Goal: Information Seeking & Learning: Learn about a topic

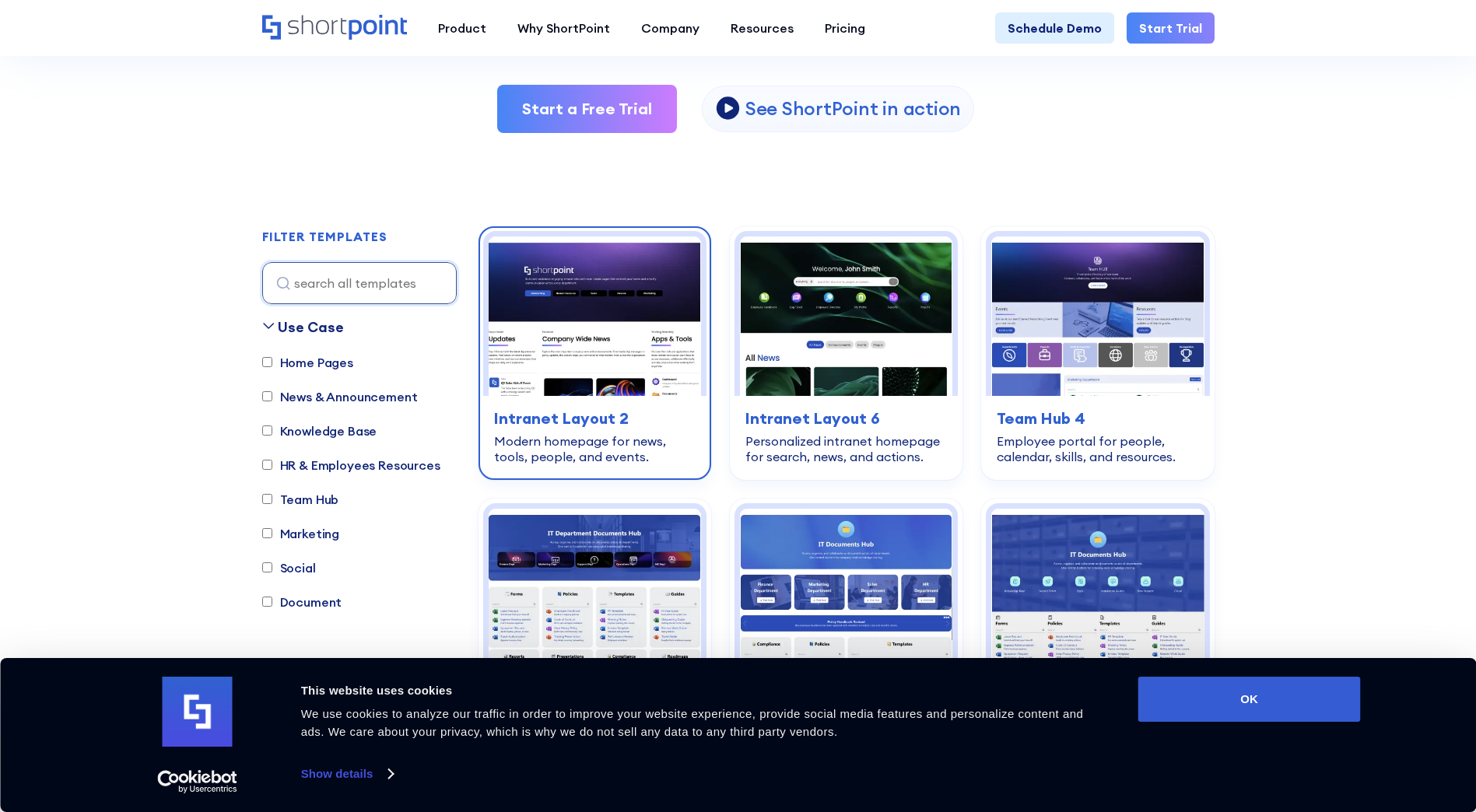
scroll to position [389, 0]
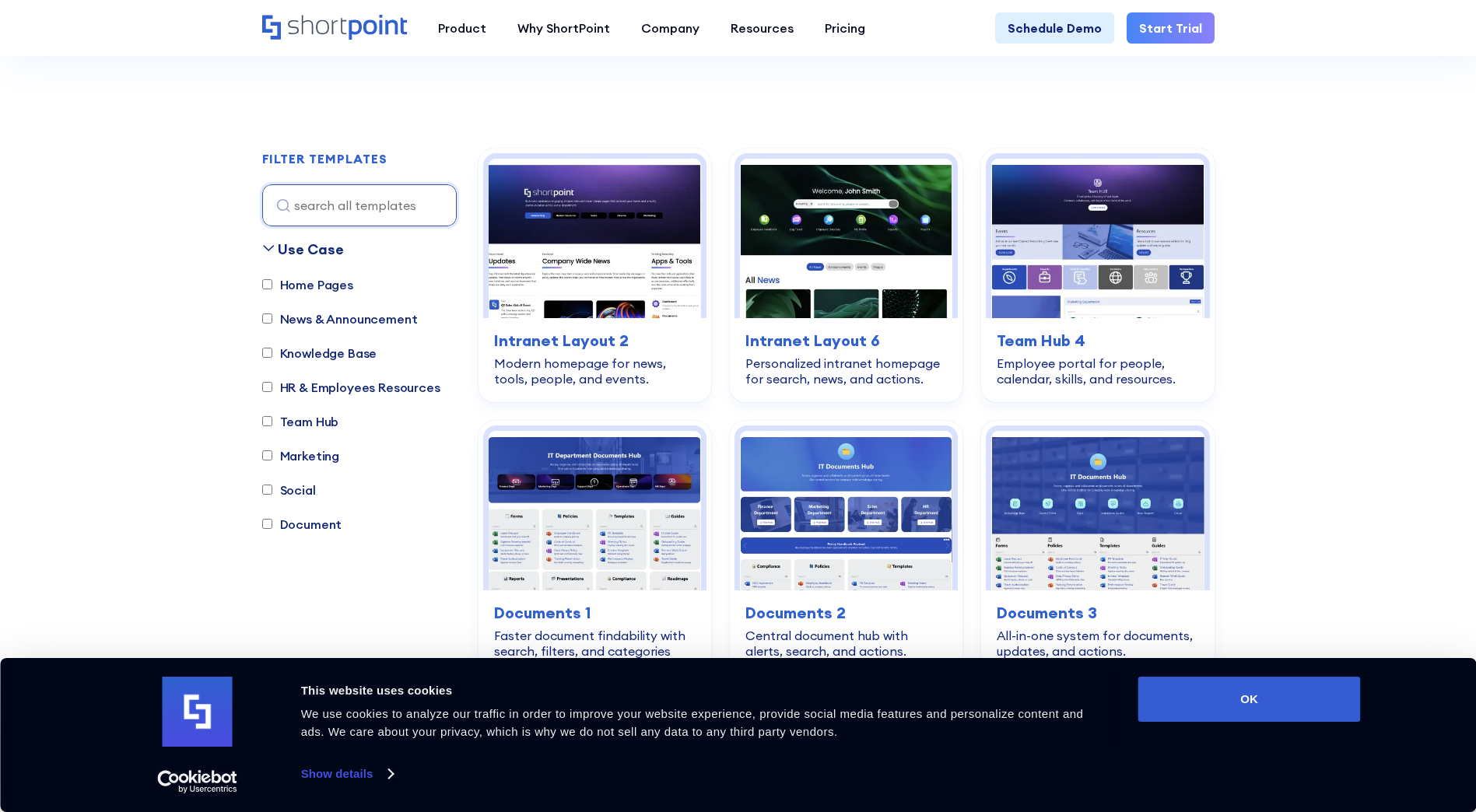
click at [263, 285] on input "Home Pages" at bounding box center [267, 284] width 10 height 10
checkbox input "true"
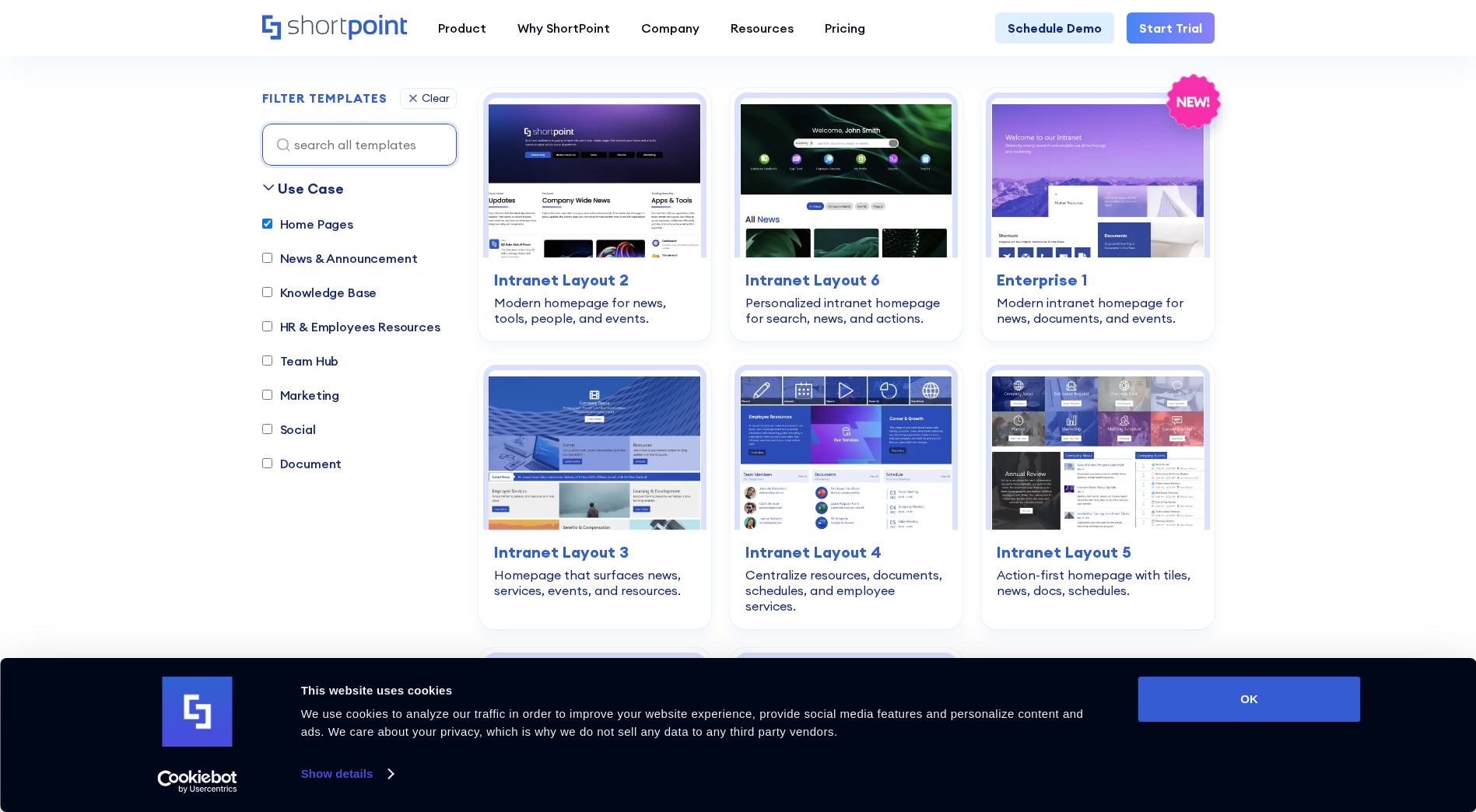
scroll to position [459, 0]
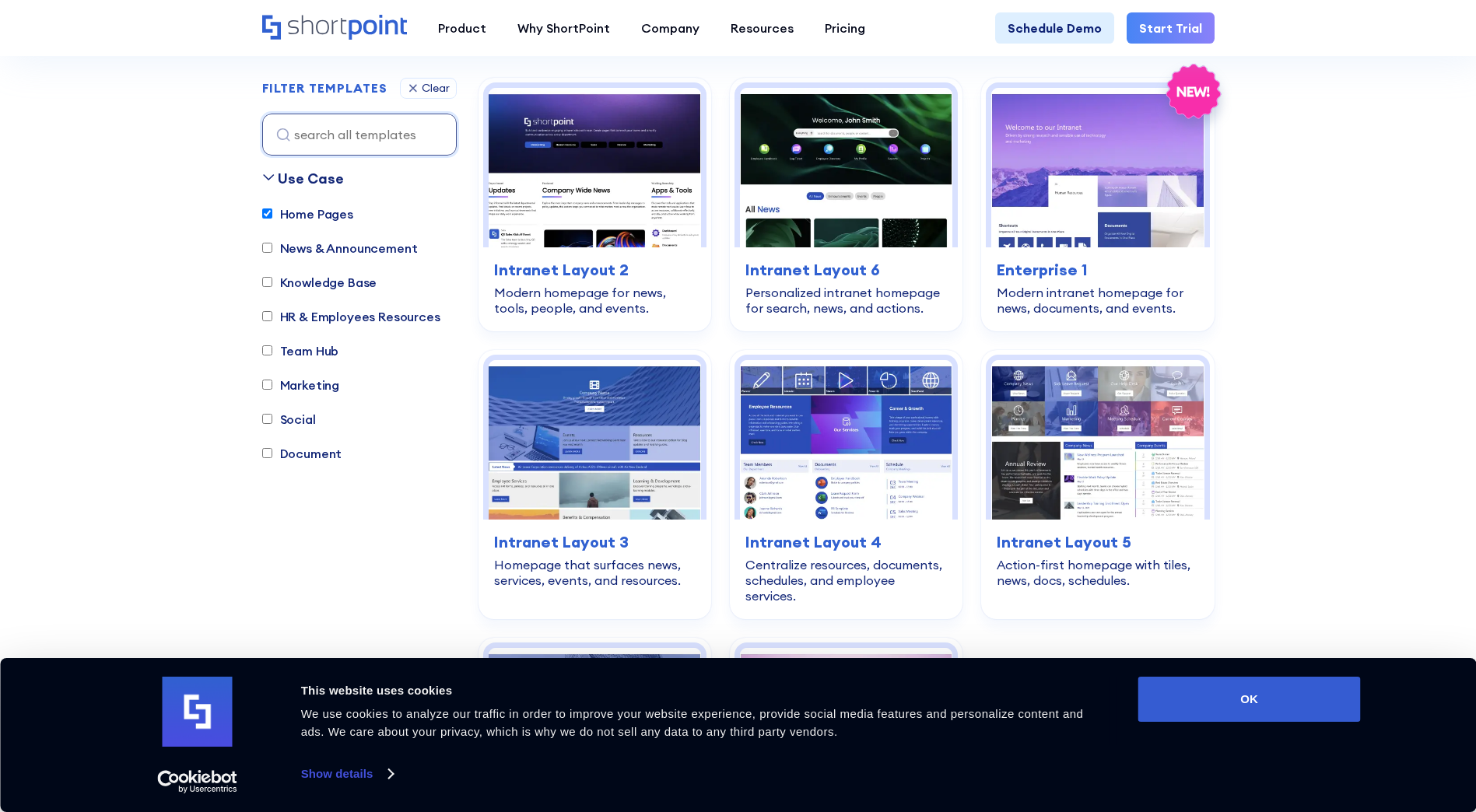
click at [265, 318] on input "HR & Employees Resources" at bounding box center [267, 316] width 10 height 10
checkbox input "true"
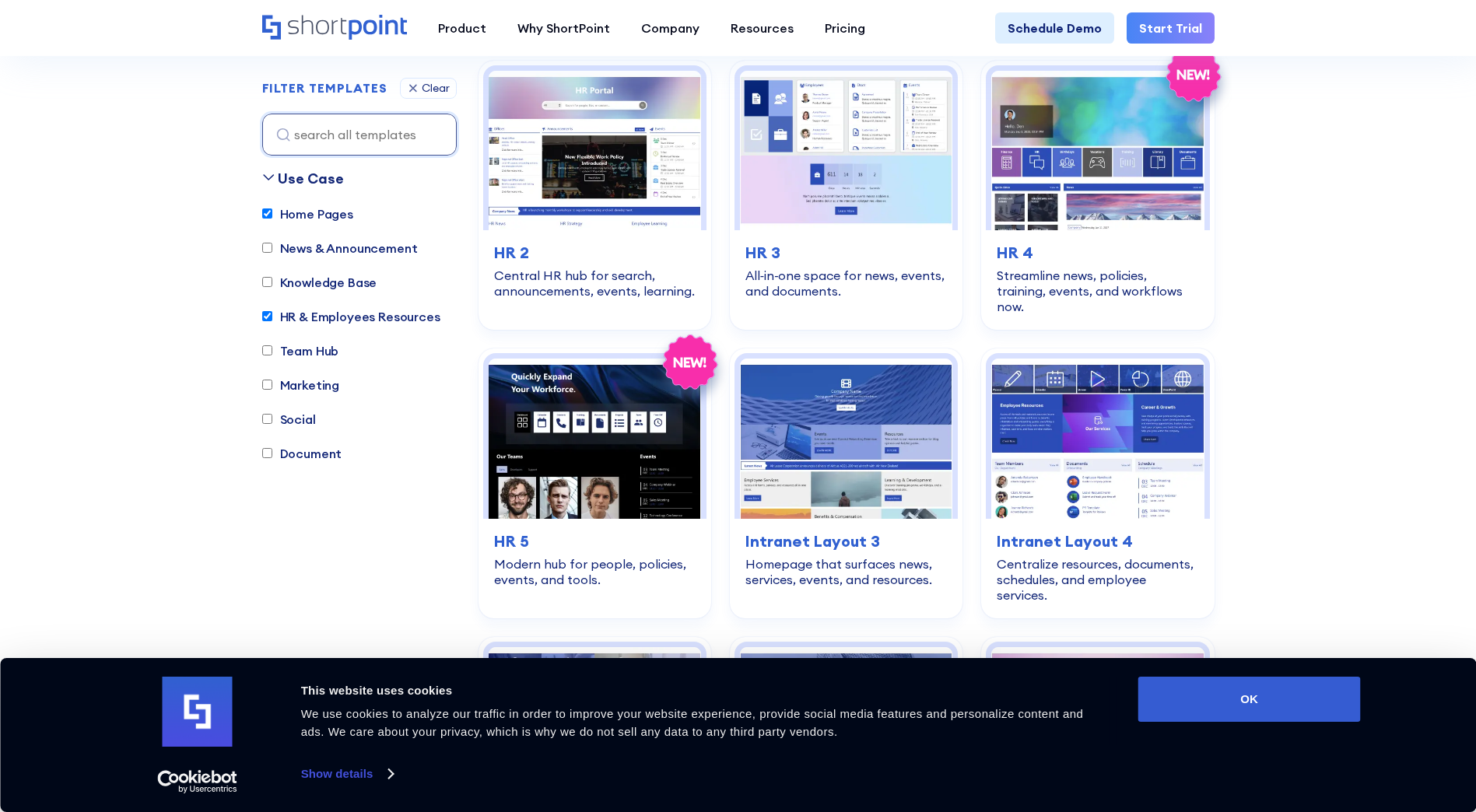
scroll to position [1082, 0]
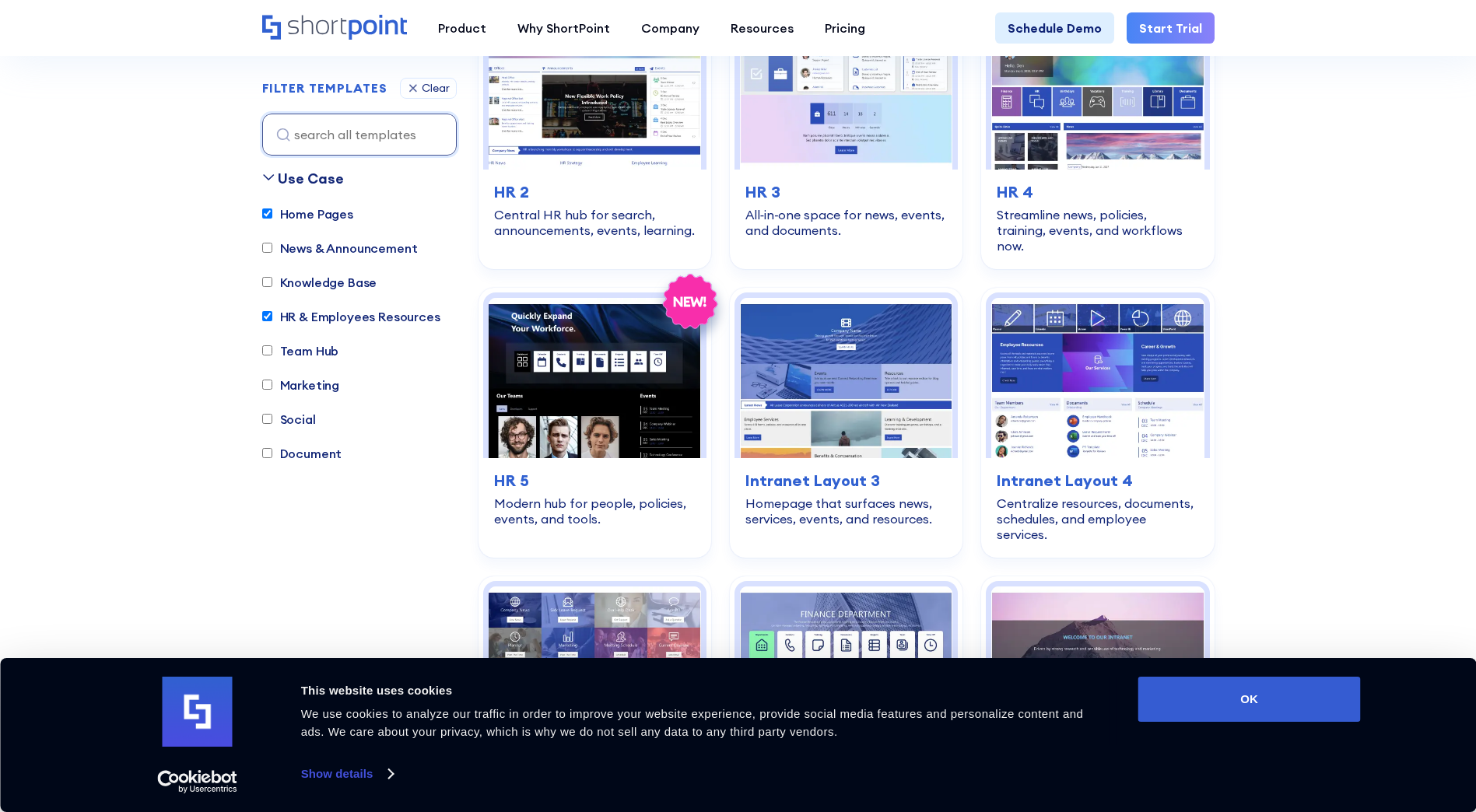
click at [271, 356] on label "Team Hub" at bounding box center [301, 351] width 77 height 19
click at [271, 356] on input "Team Hub" at bounding box center [267, 351] width 10 height 10
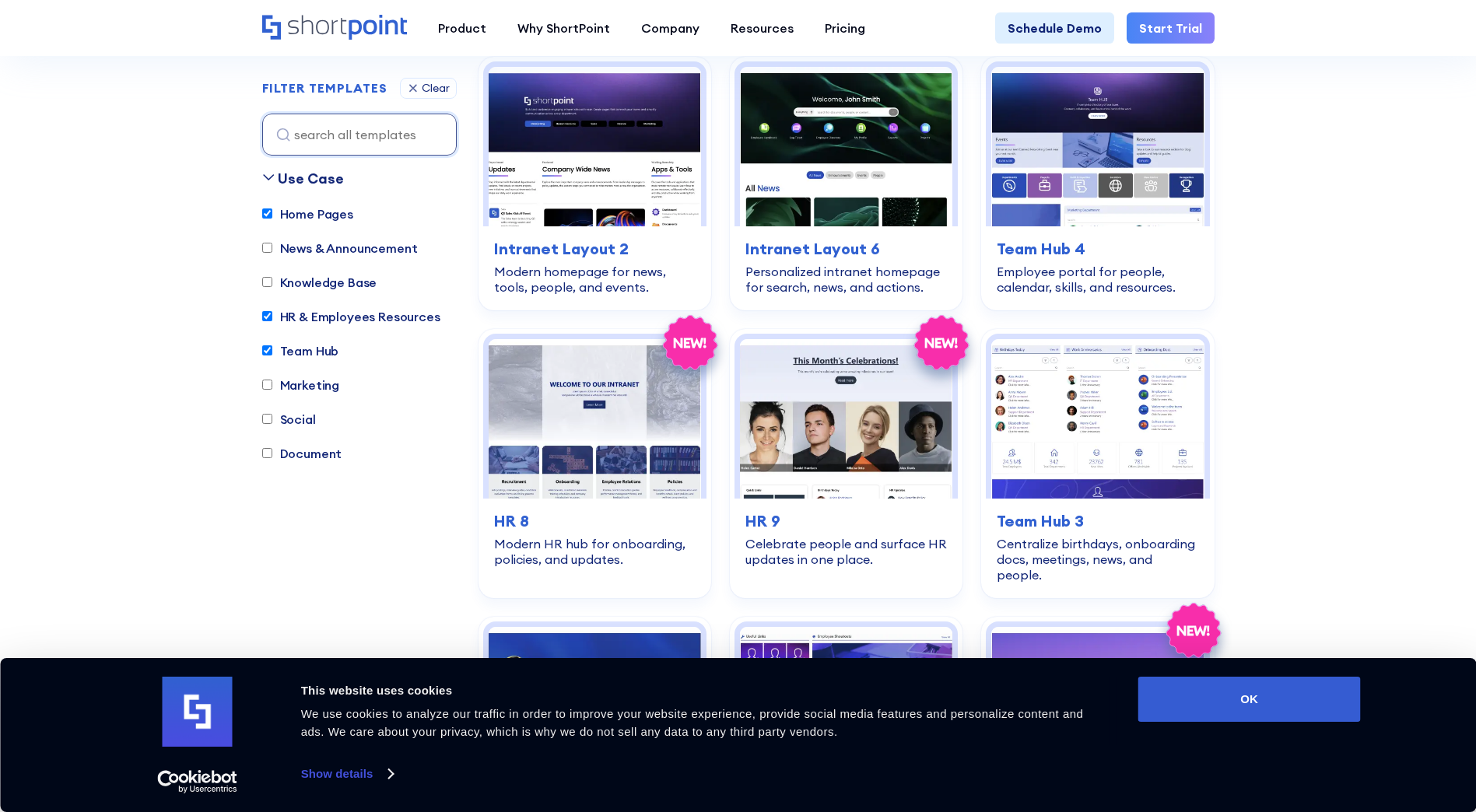
scroll to position [459, 0]
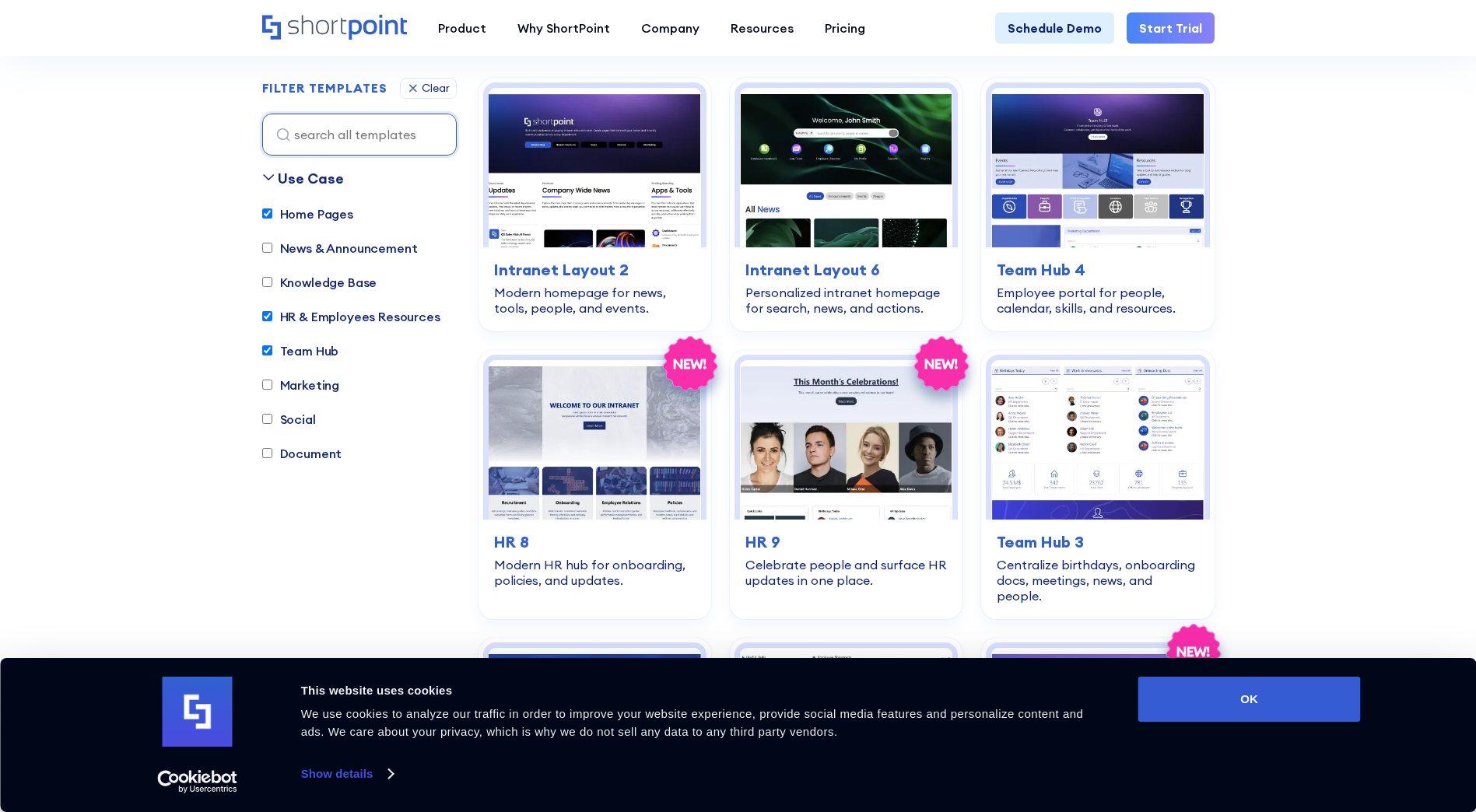
click at [268, 347] on input "Team Hub" at bounding box center [267, 351] width 10 height 10
checkbox input "false"
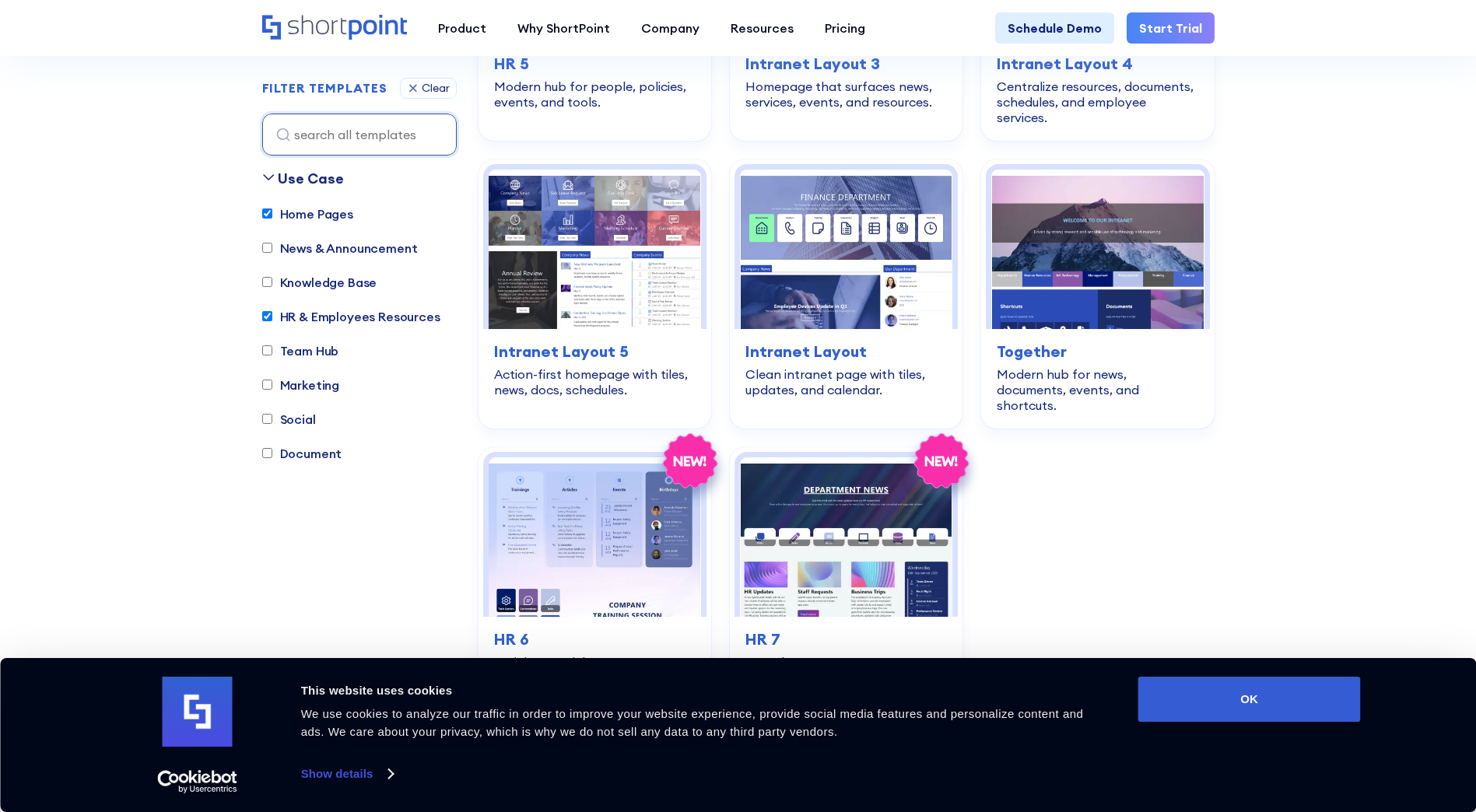
scroll to position [1471, 0]
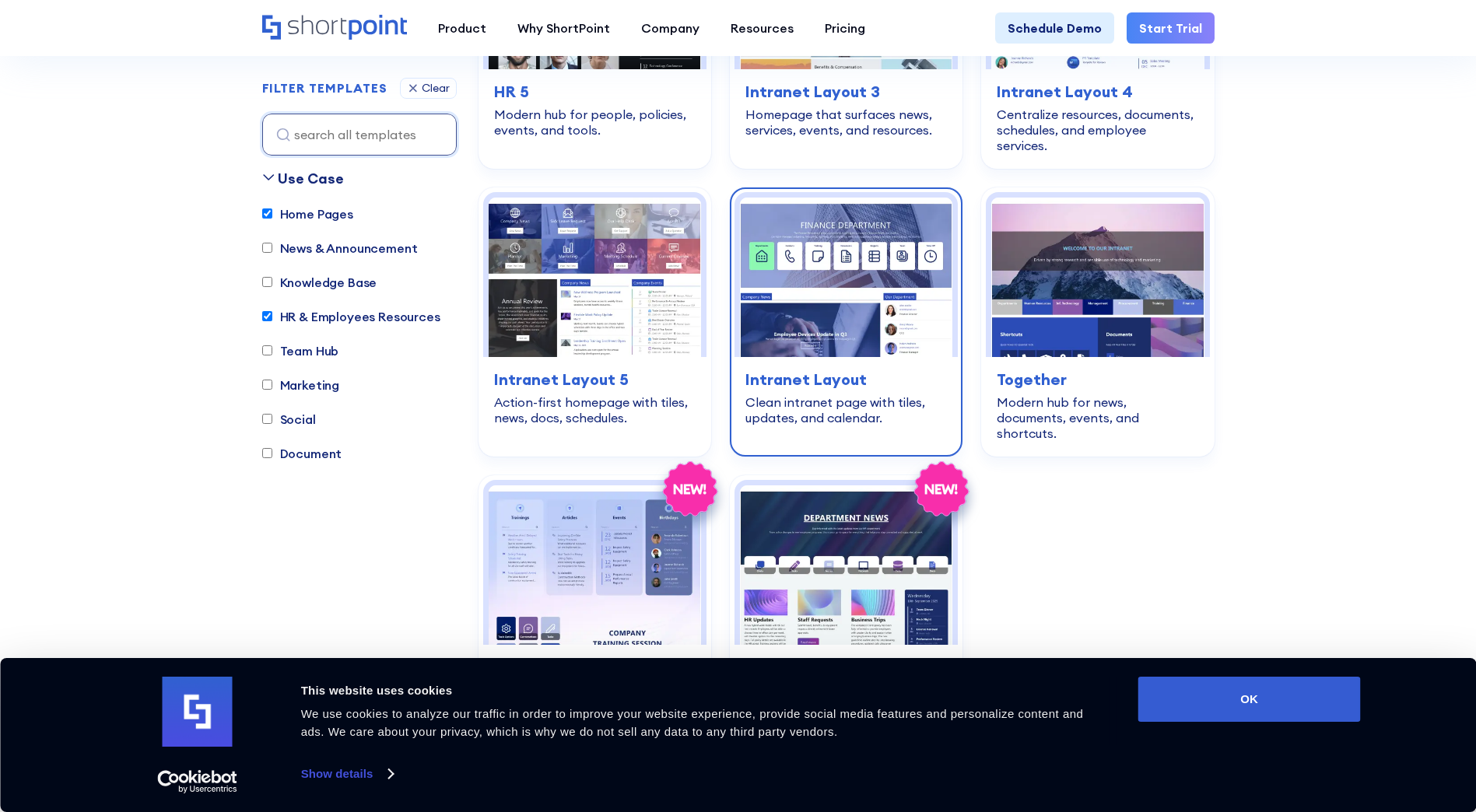
click at [832, 296] on img at bounding box center [846, 277] width 212 height 160
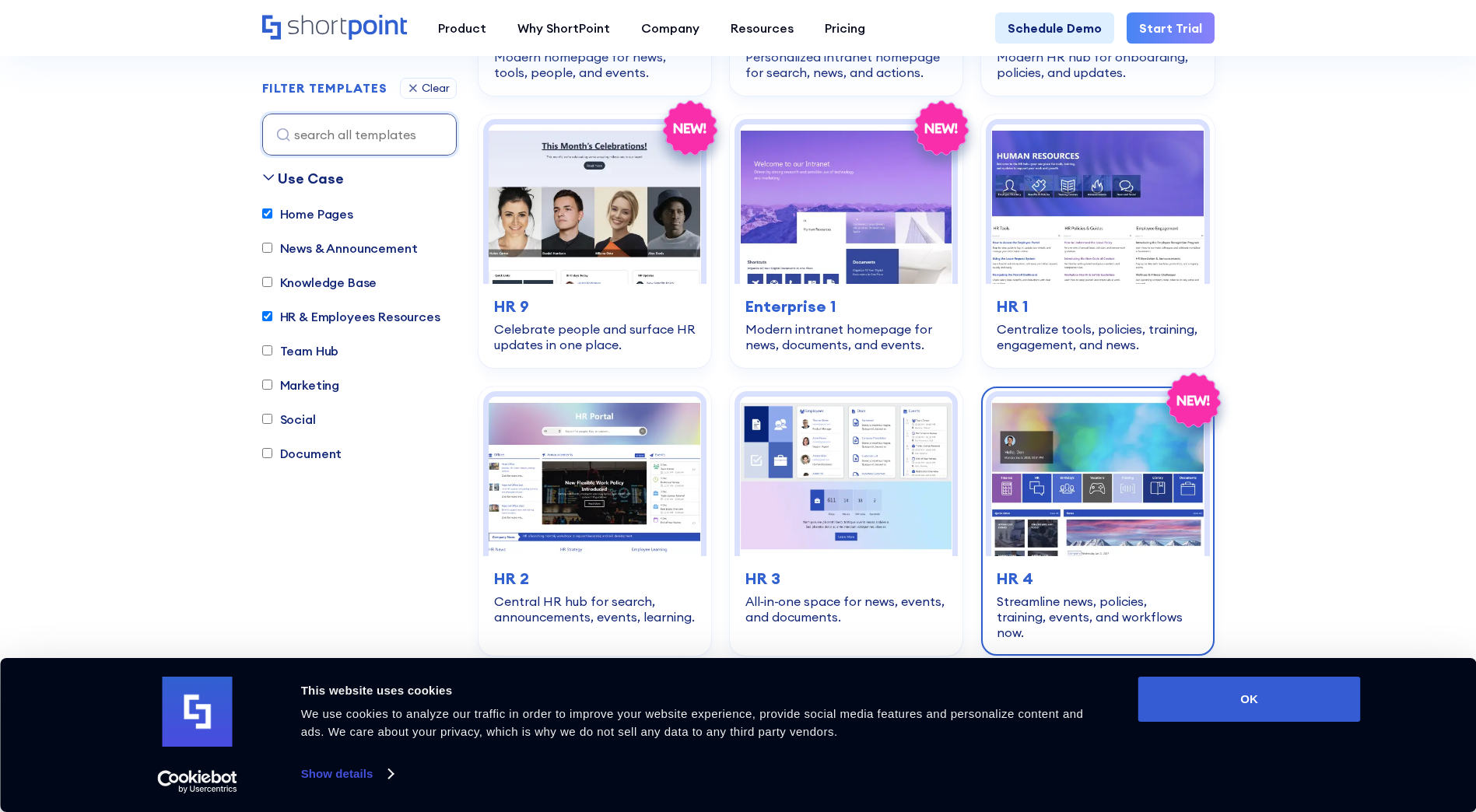
scroll to position [694, 0]
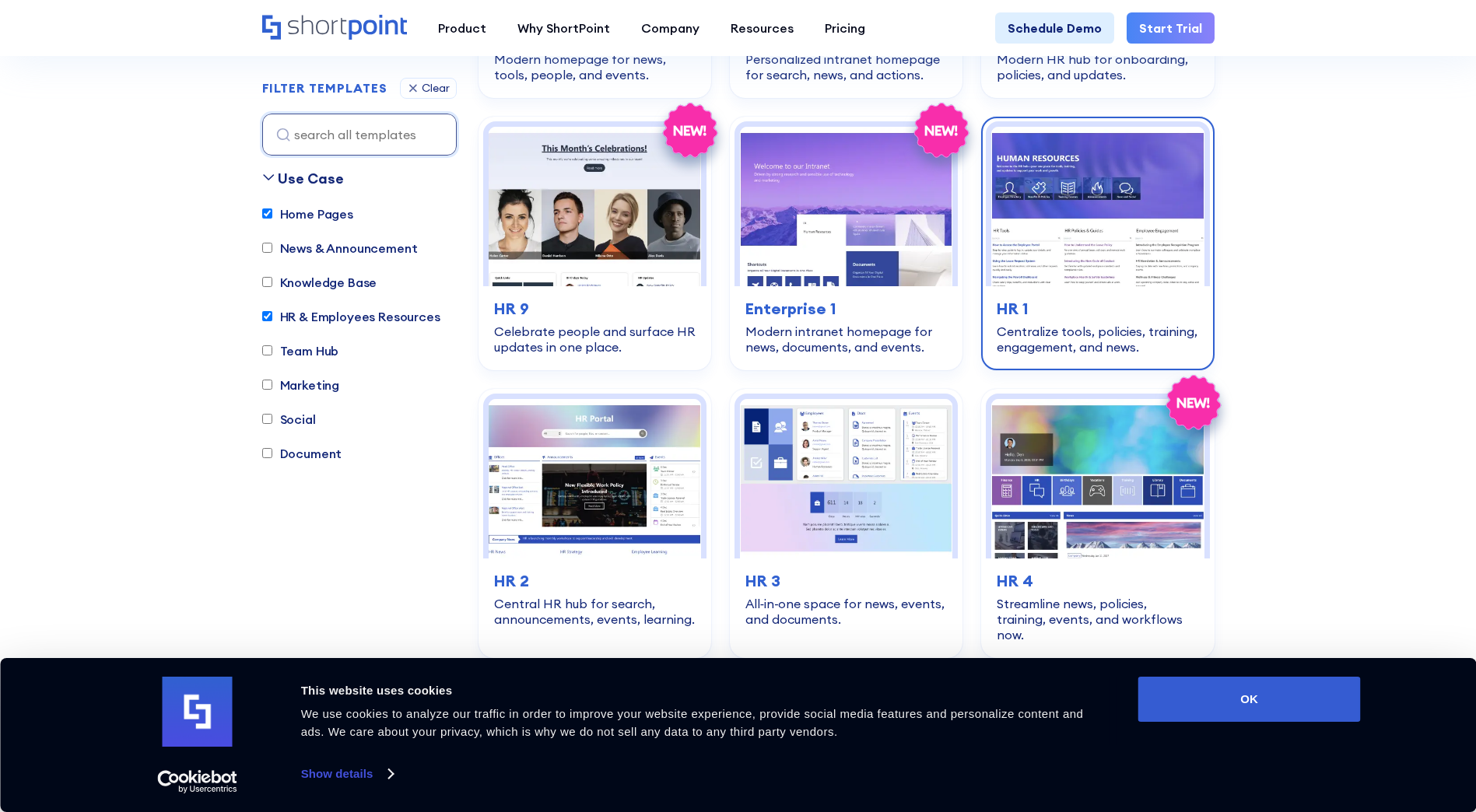
click at [1088, 244] on img at bounding box center [1098, 207] width 212 height 160
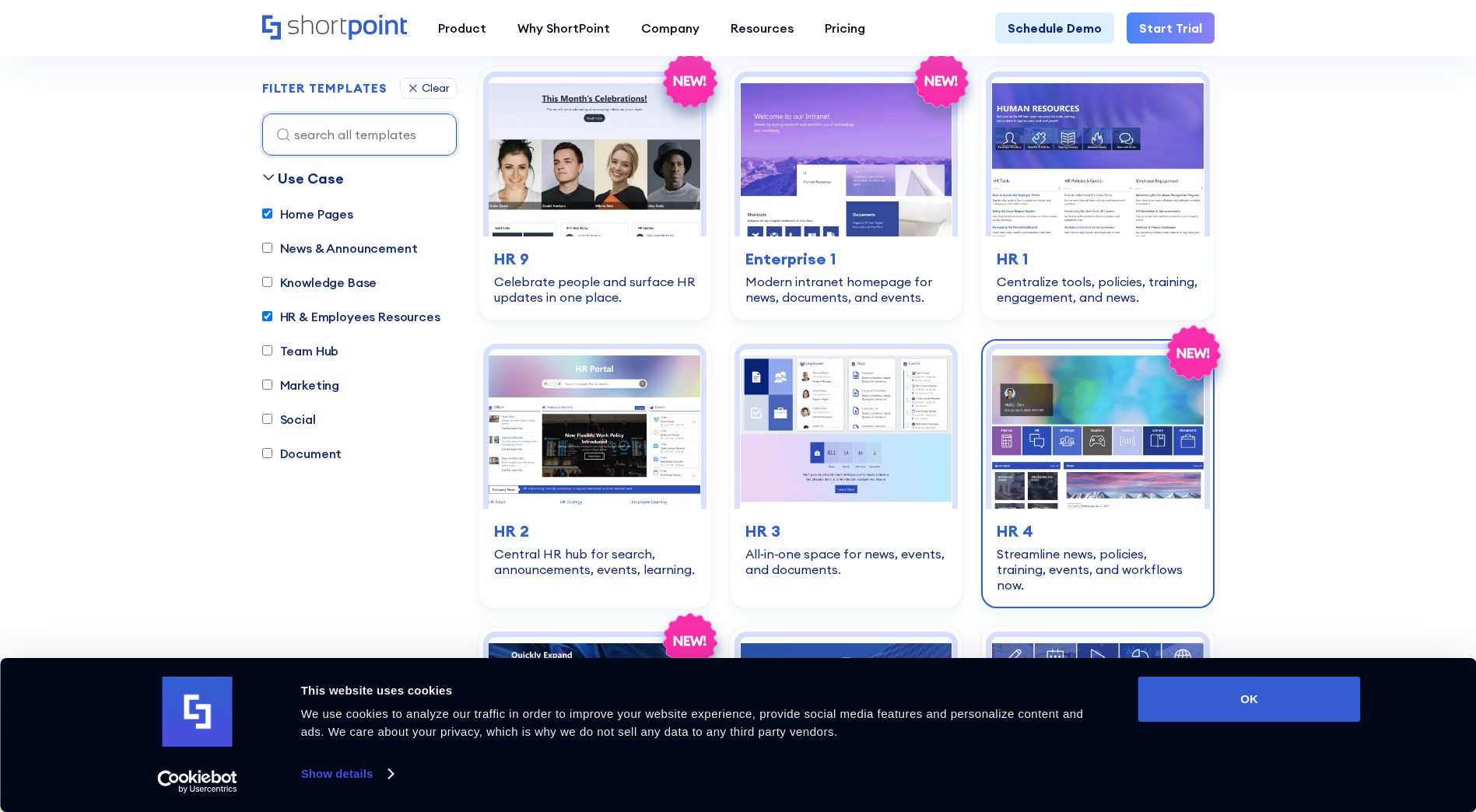
scroll to position [771, 0]
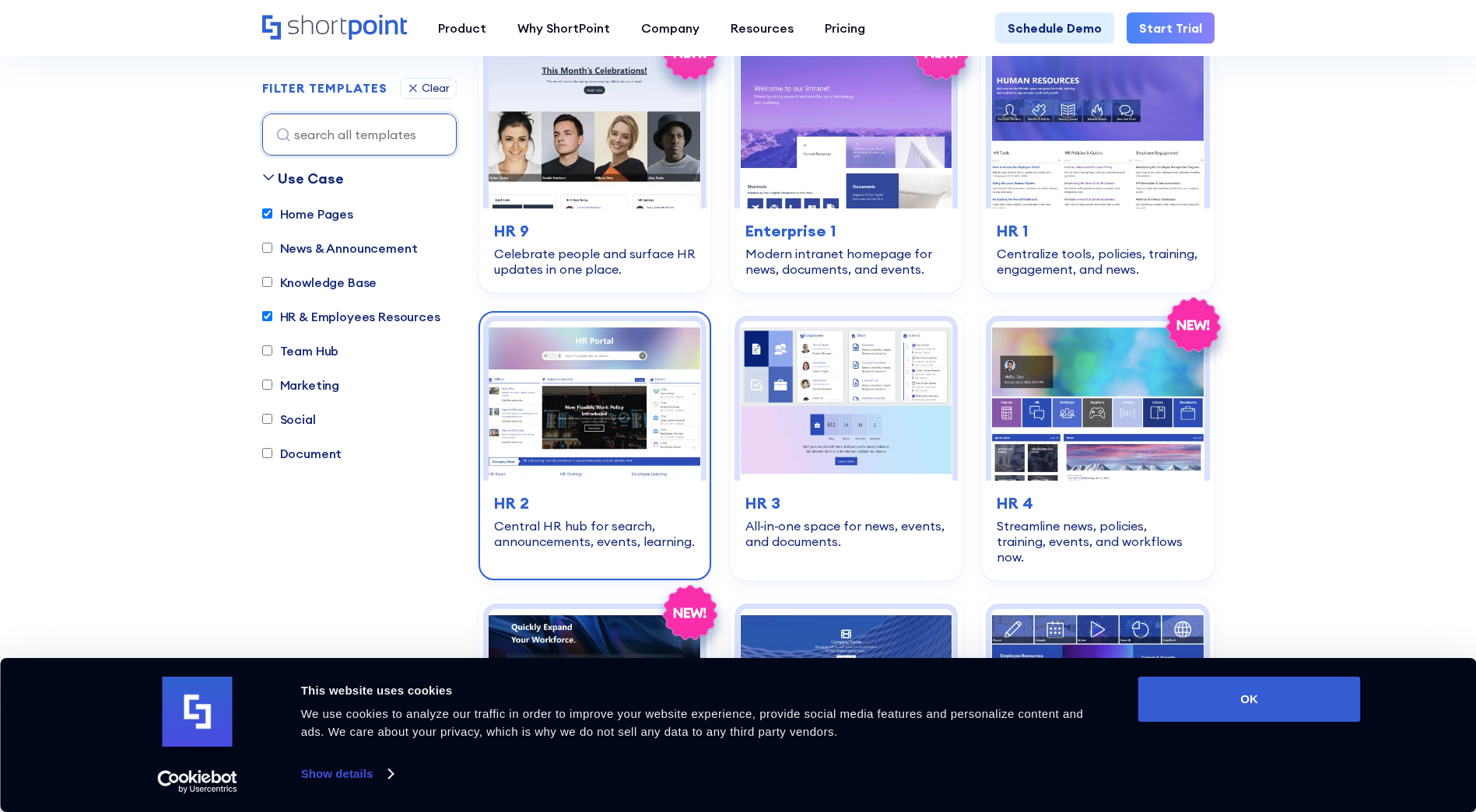
click at [620, 399] on img at bounding box center [595, 401] width 212 height 160
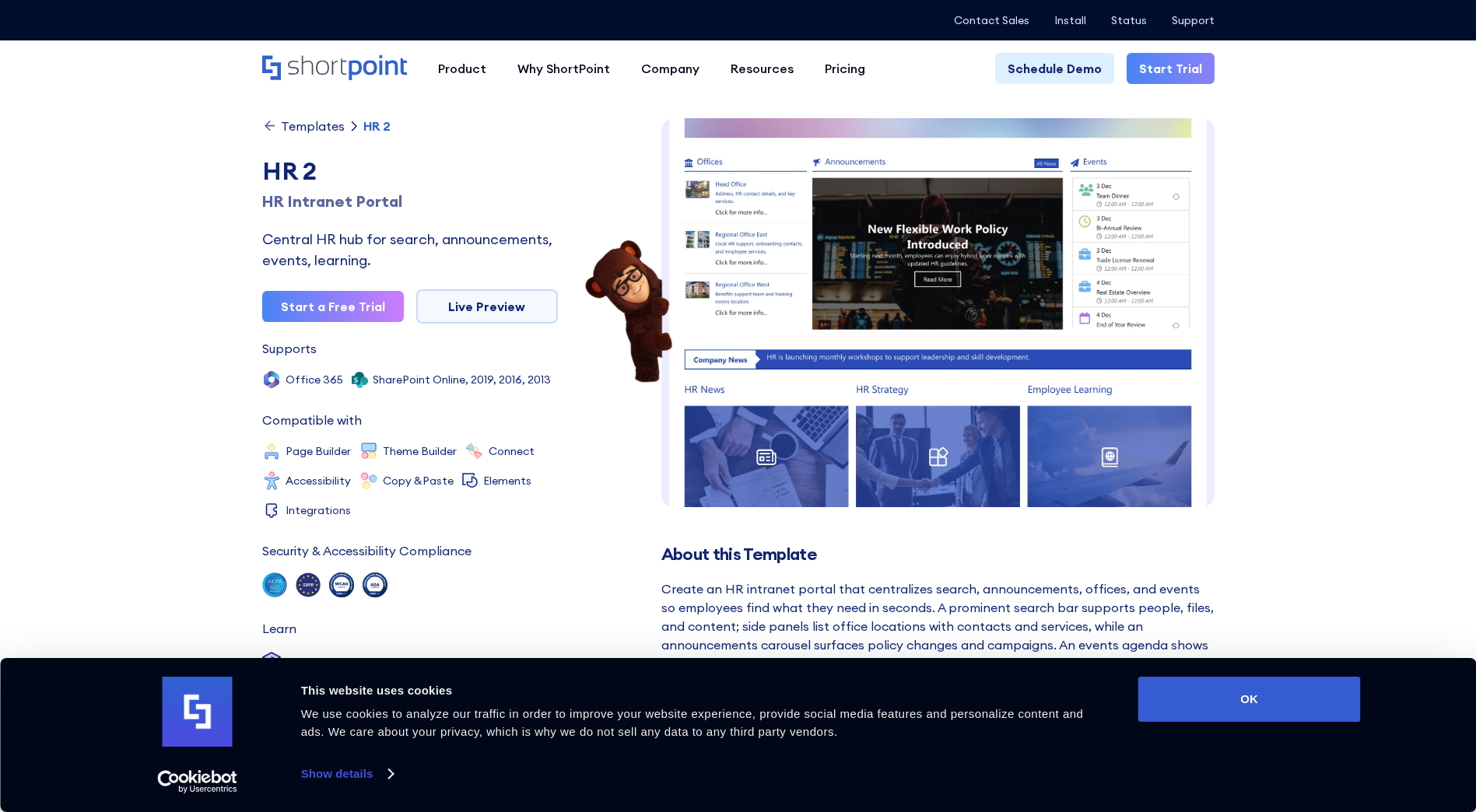
scroll to position [317, 0]
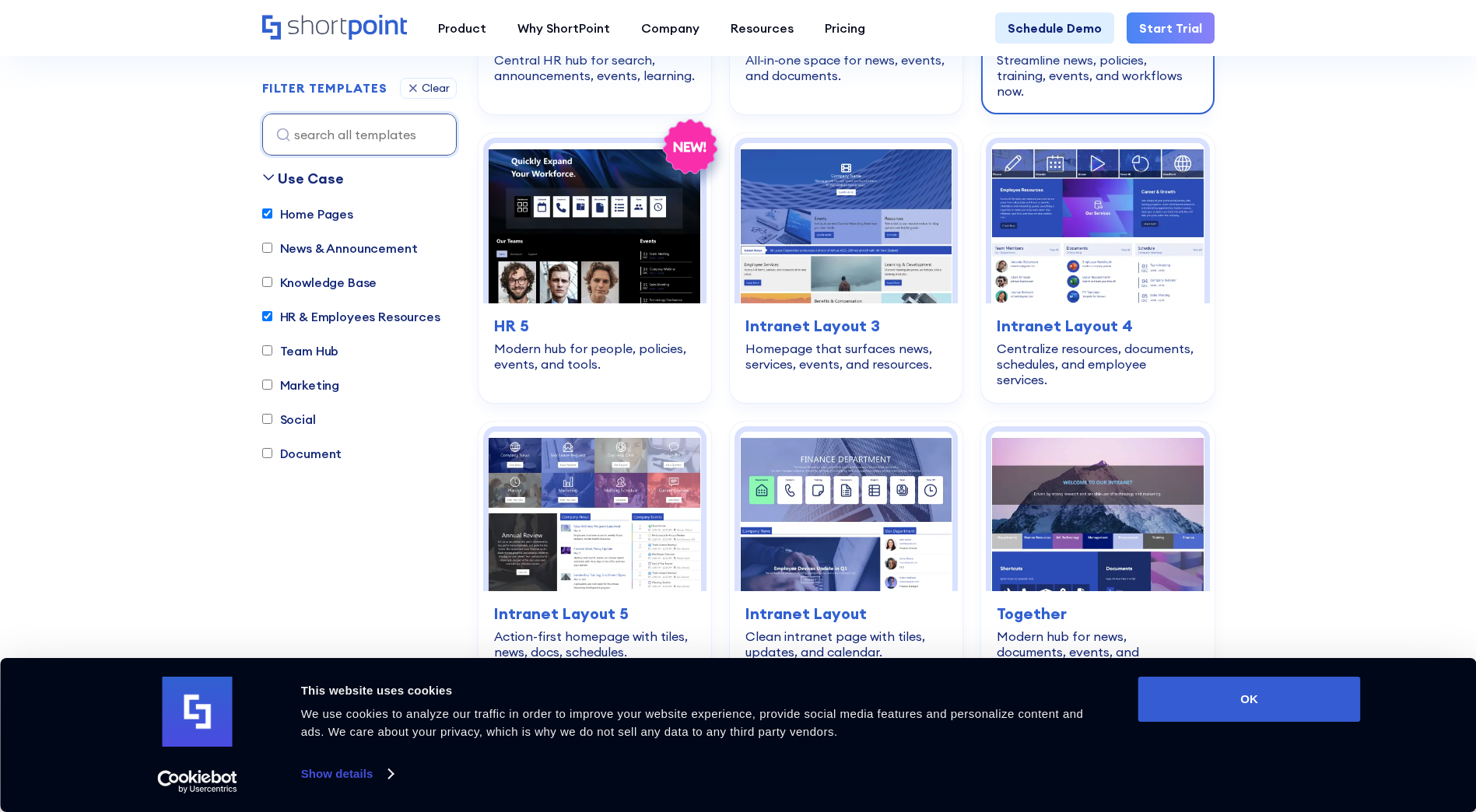
scroll to position [1238, 0]
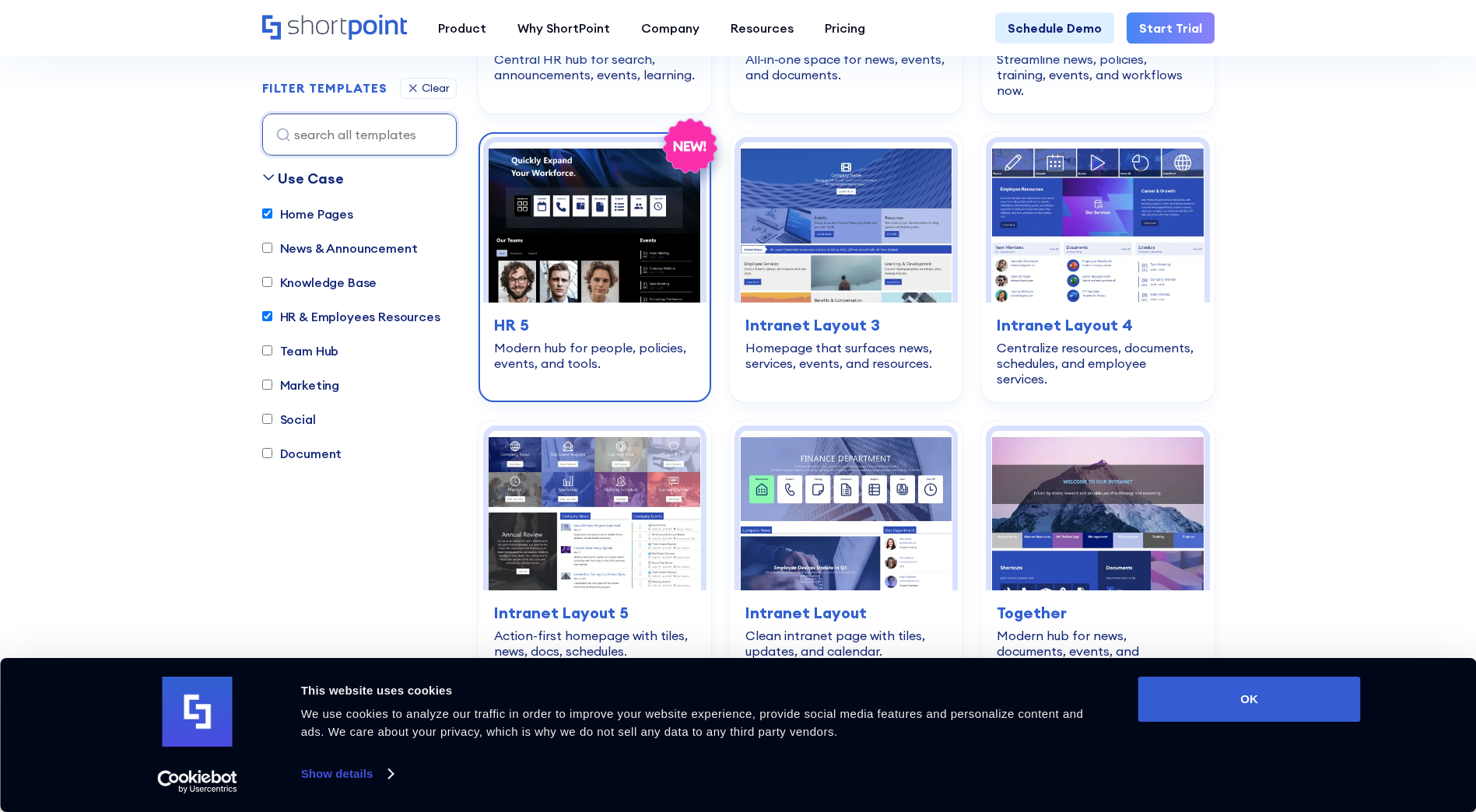
click at [675, 194] on img at bounding box center [595, 222] width 212 height 160
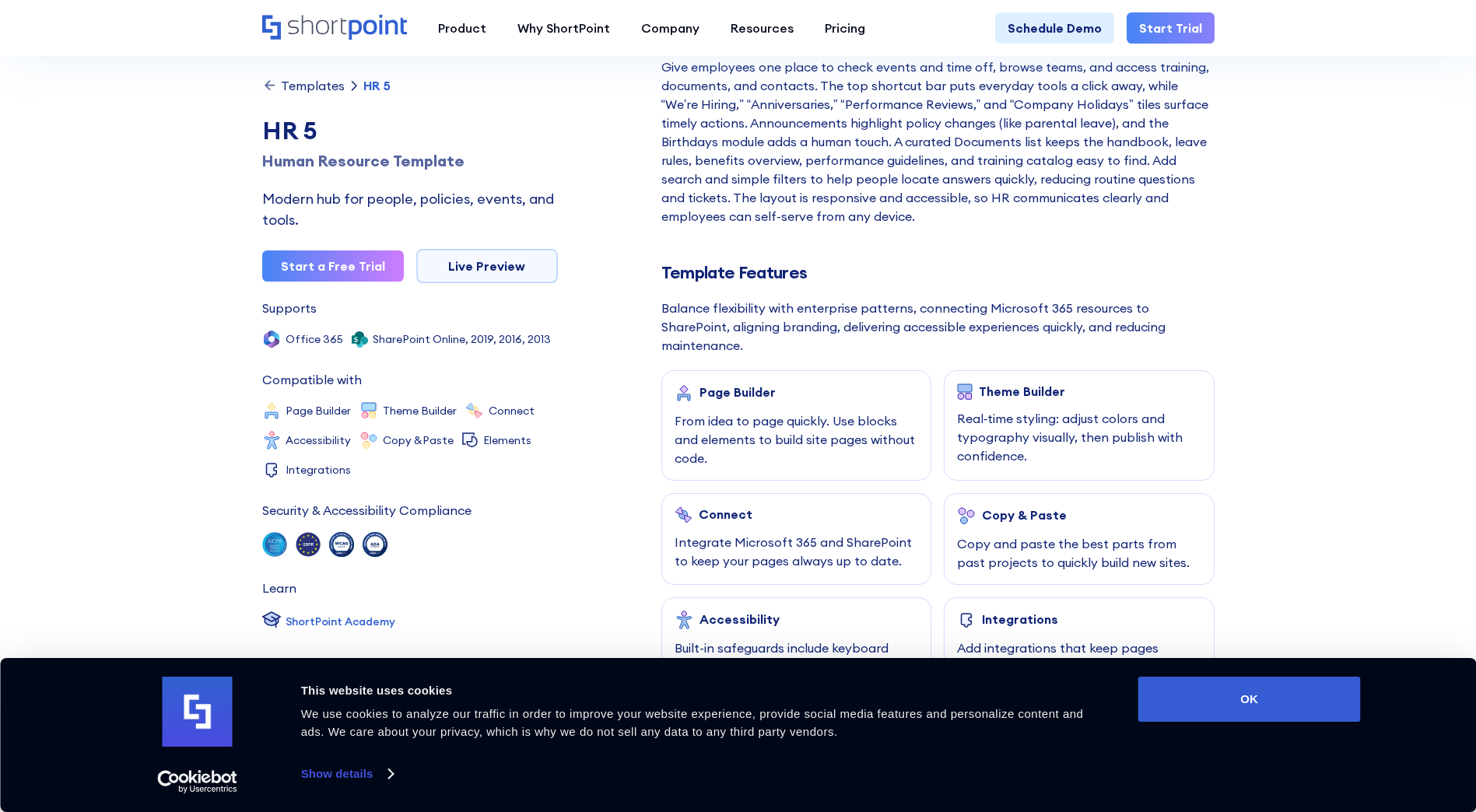
scroll to position [1167, 0]
